Goal: Navigation & Orientation: Understand site structure

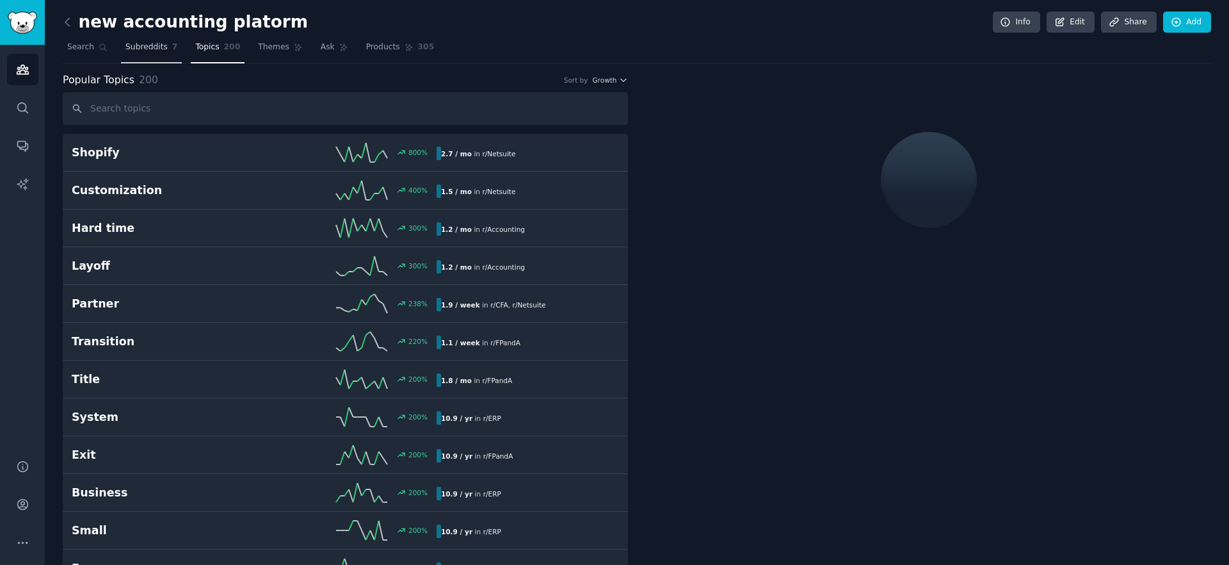
click at [159, 50] on span "Subreddits" at bounding box center [146, 48] width 42 height 12
click at [272, 46] on span "Themes" at bounding box center [273, 48] width 31 height 12
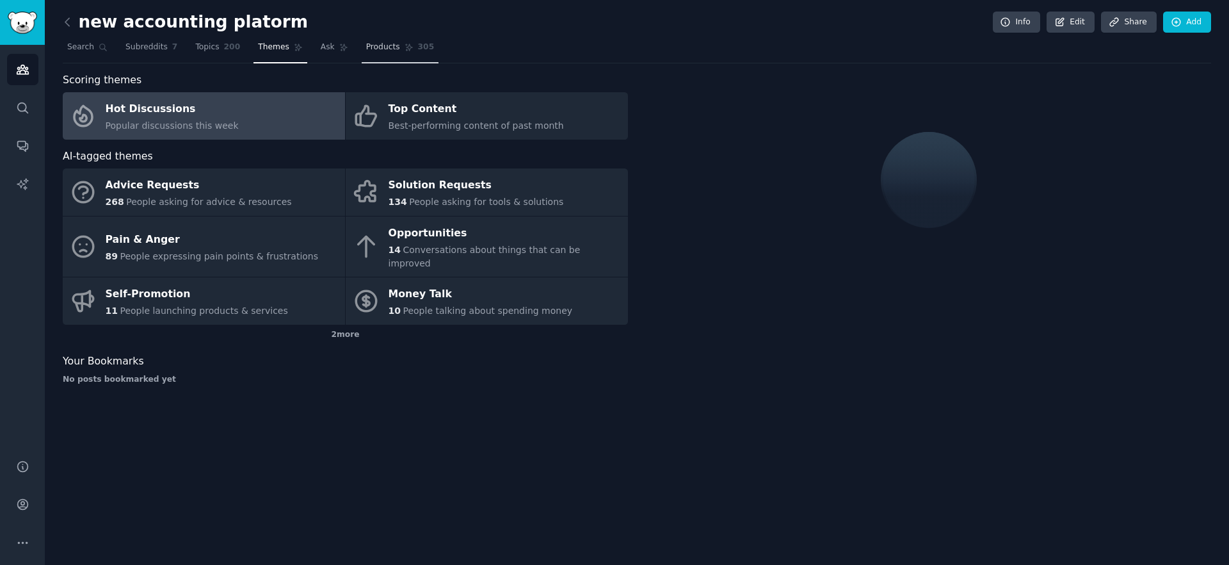
click at [371, 48] on span "Products" at bounding box center [383, 48] width 34 height 12
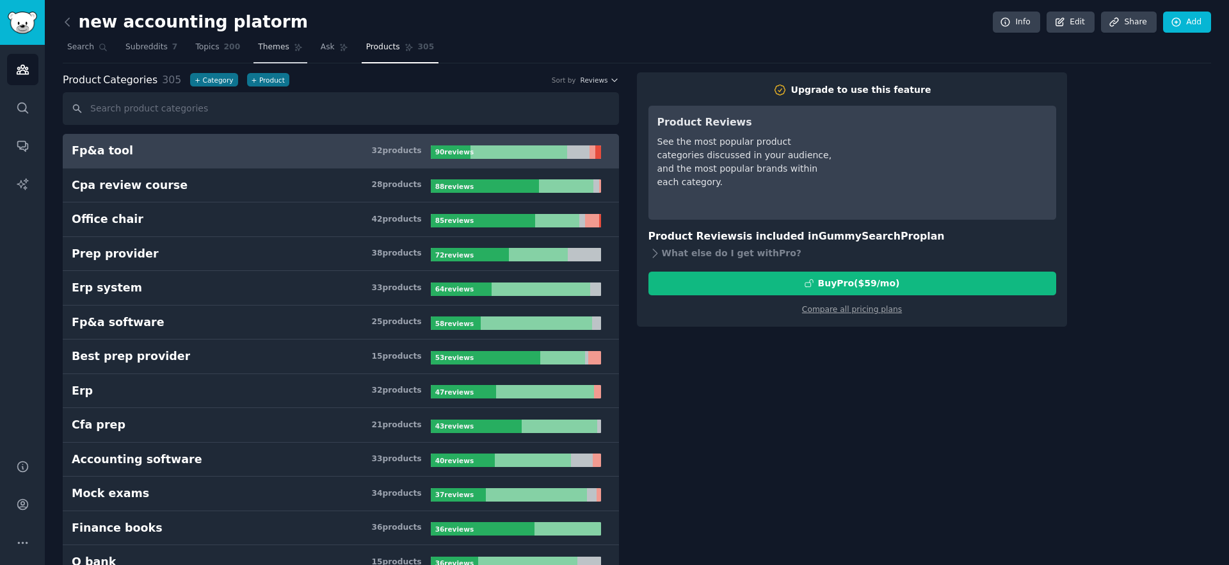
click at [294, 47] on icon at bounding box center [298, 47] width 9 height 9
